Goal: Entertainment & Leisure: Consume media (video, audio)

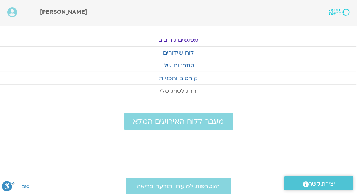
click at [191, 90] on link "ההקלטות שלי" at bounding box center [178, 91] width 357 height 12
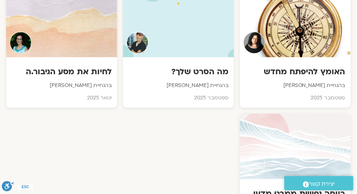
scroll to position [539, 0]
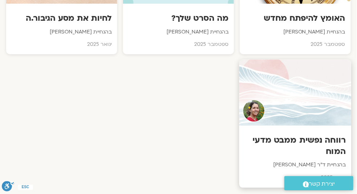
click at [311, 141] on h3 "רווחה נפשית ממבט מדעי המוח" at bounding box center [295, 145] width 101 height 22
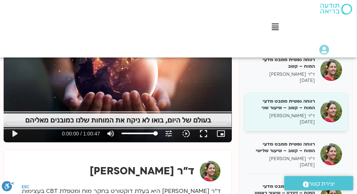
scroll to position [1088, 0]
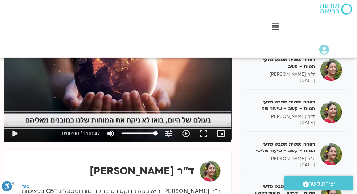
click at [236, 176] on div "רווחה נפשית (Wellbeing) ממבט מדעי המוח 31/01/25 ד"ר נועה אלבלדה 31/01/2025 רווח…" at bounding box center [179, 140] width 350 height 254
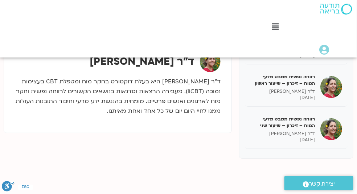
scroll to position [250, 0]
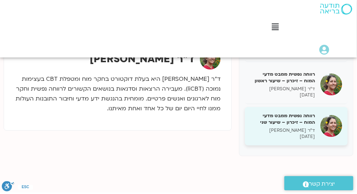
click at [296, 121] on h5 "רווחה נפשית ממבט מדעי המוח – זיכרון – שיעור שני" at bounding box center [283, 119] width 65 height 13
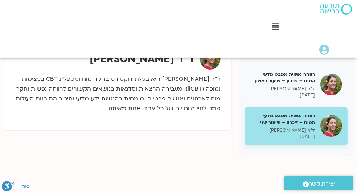
click at [285, 121] on h5 "רווחה נפשית ממבט מדעי המוח – זיכרון – שיעור שני" at bounding box center [283, 119] width 65 height 13
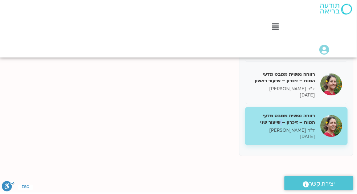
click at [285, 121] on h5 "רווחה נפשית ממבט מדעי המוח – זיכרון – שיעור שני" at bounding box center [283, 119] width 65 height 13
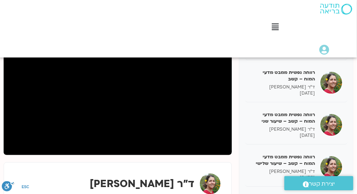
scroll to position [126, 0]
